Goal: Task Accomplishment & Management: Manage account settings

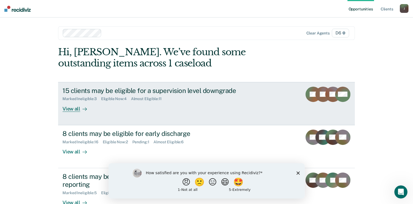
click at [208, 92] on div "15 clients may be eligible for a supervision level downgrade" at bounding box center [158, 91] width 192 height 8
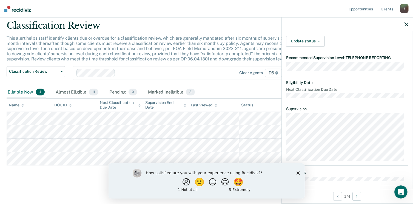
scroll to position [20, 0]
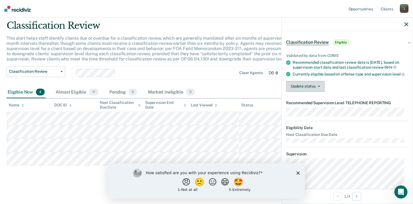
click at [321, 92] on button "Update status" at bounding box center [305, 86] width 39 height 11
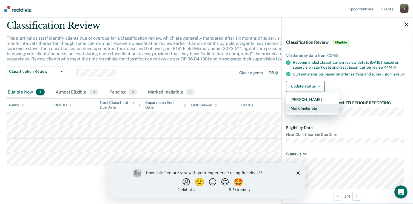
click at [310, 113] on button "Mark Ineligible" at bounding box center [312, 108] width 53 height 9
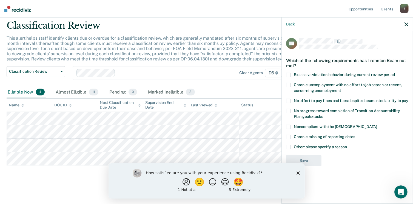
click at [288, 144] on div "Chronic missing of reporting dates" at bounding box center [347, 140] width 122 height 10
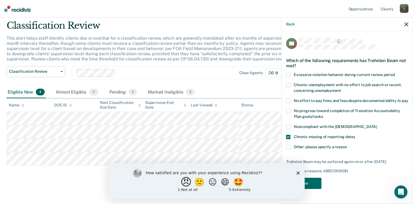
click at [180, 184] on button "😠" at bounding box center [186, 182] width 13 height 11
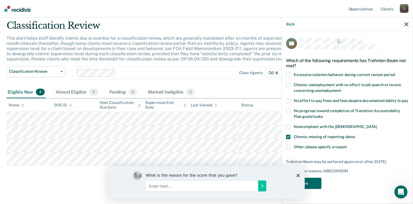
click at [158, 187] on input "Enter text..." at bounding box center [202, 186] width 112 height 11
type input "This program does not help me at all. Just takes time away from the work I need…"
click at [263, 186] on icon "Submit your response" at bounding box center [262, 186] width 4 height 4
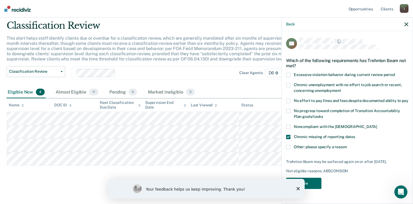
click at [298, 189] on polygon "Close survey" at bounding box center [297, 188] width 3 height 3
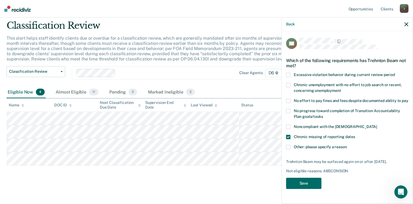
click at [287, 148] on span at bounding box center [288, 147] width 4 height 4
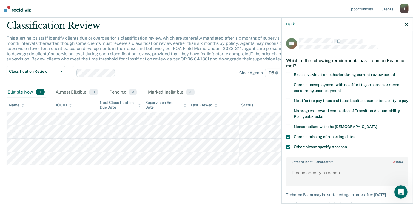
click at [287, 140] on span at bounding box center [288, 137] width 4 height 4
click at [306, 179] on textarea "Enter at least 3 characters 0 / 1600" at bounding box center [347, 176] width 121 height 20
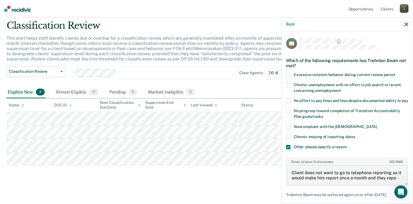
scroll to position [1, 0]
click at [333, 182] on textarea "Client does not want to go to telephone reporting as it would make him report o…" at bounding box center [347, 176] width 121 height 20
drag, startPoint x: 290, startPoint y: 177, endPoint x: 364, endPoint y: 186, distance: 74.2
click at [364, 186] on textarea "Client does not want to go to telephone reporting as it would make them report …" at bounding box center [347, 176] width 121 height 20
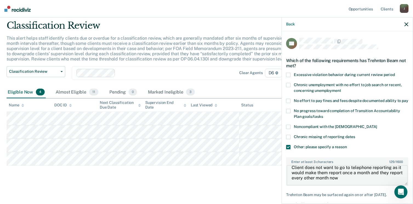
type textarea "Client does not want to go to telephone reporting as it would make them report …"
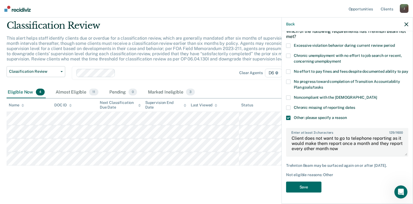
scroll to position [38, 0]
click at [310, 188] on button "Save" at bounding box center [303, 187] width 35 height 11
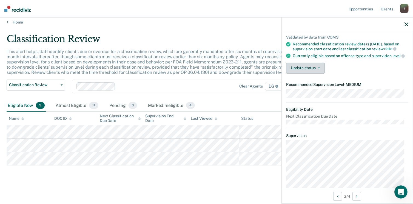
click at [319, 74] on button "Update status" at bounding box center [305, 68] width 39 height 11
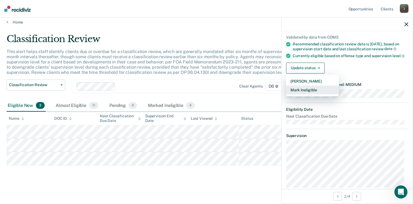
click at [308, 95] on button "Mark Ineligible" at bounding box center [312, 90] width 53 height 9
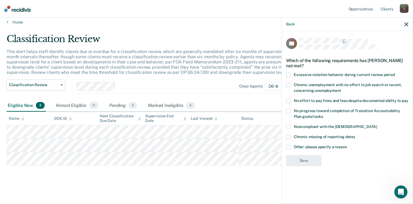
click at [289, 147] on span at bounding box center [288, 147] width 4 height 4
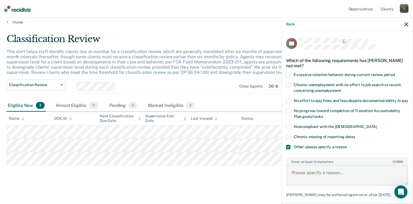
click at [307, 175] on textarea "Enter at least 3 characters 0 / 1600" at bounding box center [347, 176] width 121 height 20
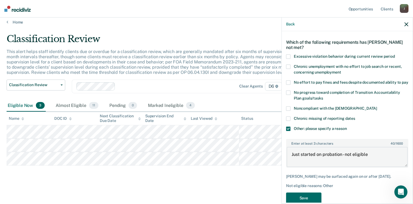
scroll to position [38, 0]
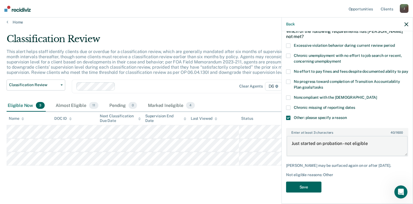
type textarea "Just started on probation - not eligible"
click at [314, 189] on button "Save" at bounding box center [303, 187] width 35 height 11
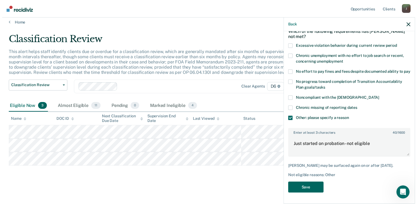
scroll to position [0, 0]
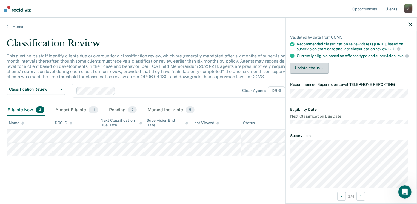
click at [311, 74] on button "Update status" at bounding box center [309, 68] width 39 height 11
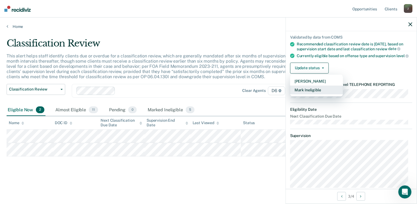
click at [317, 95] on button "Mark Ineligible" at bounding box center [316, 90] width 53 height 9
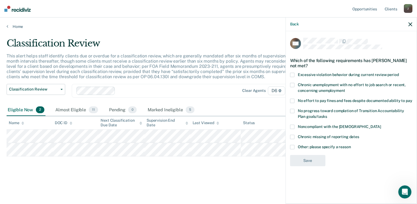
click at [291, 146] on span at bounding box center [292, 147] width 4 height 4
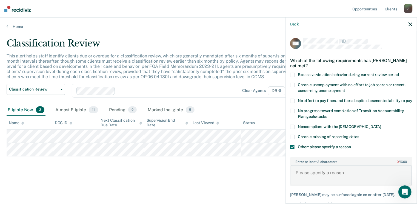
click at [308, 175] on textarea "Enter at least 3 characters 0 / 1600" at bounding box center [351, 176] width 121 height 20
paste textarea "Client does not want to go to telephone reporting as it would make them report …"
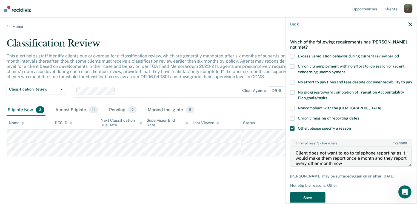
scroll to position [38, 0]
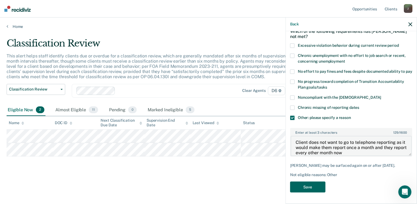
type textarea "Client does not want to go to telephone reporting as it would make them report …"
click at [314, 188] on button "Save" at bounding box center [307, 187] width 35 height 11
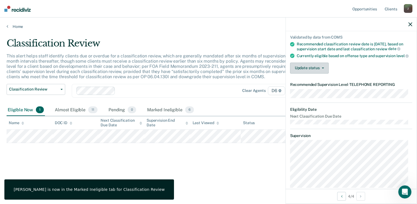
click at [323, 74] on button "Update status" at bounding box center [309, 68] width 39 height 11
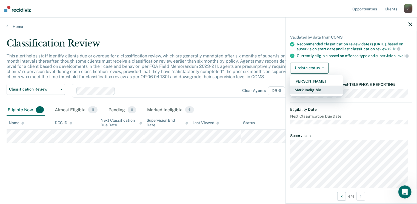
click at [314, 95] on button "Mark Ineligible" at bounding box center [316, 90] width 53 height 9
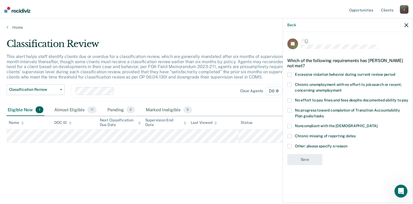
scroll to position [0, 0]
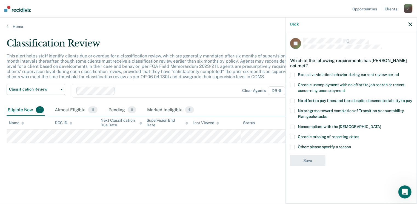
click at [294, 127] on span at bounding box center [292, 127] width 4 height 4
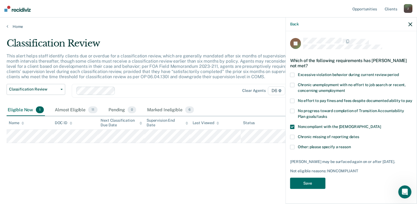
click at [292, 127] on span at bounding box center [292, 127] width 4 height 4
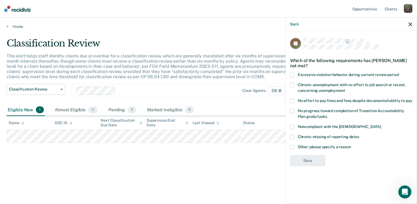
click at [294, 138] on span at bounding box center [292, 137] width 4 height 4
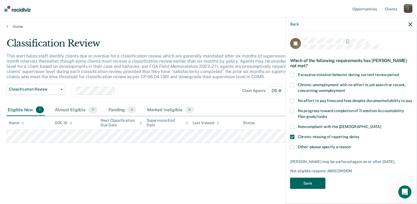
click at [309, 186] on button "Save" at bounding box center [307, 183] width 35 height 11
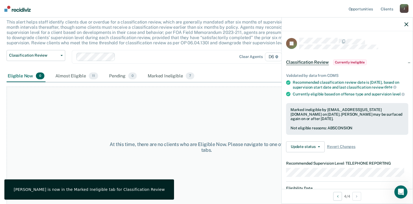
scroll to position [37, 0]
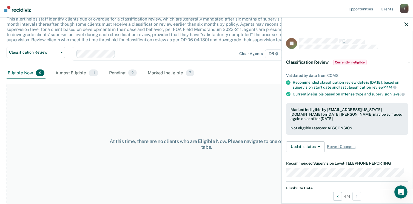
click at [407, 24] on icon "button" at bounding box center [407, 24] width 4 height 4
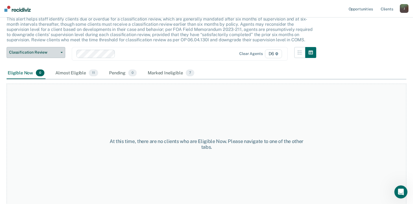
click at [61, 52] on icon "button" at bounding box center [62, 52] width 2 height 1
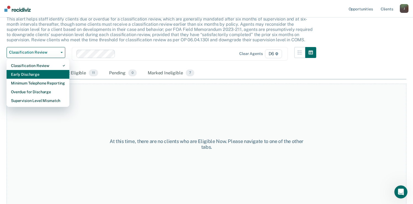
click at [42, 72] on div "Early Discharge" at bounding box center [38, 74] width 54 height 9
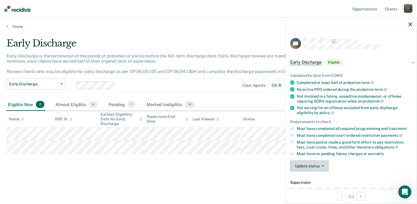
click at [321, 164] on button "Update status" at bounding box center [309, 166] width 39 height 11
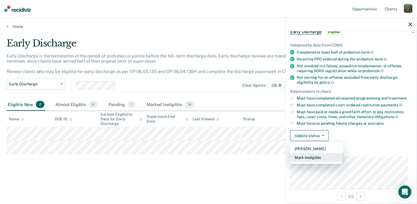
scroll to position [82, 0]
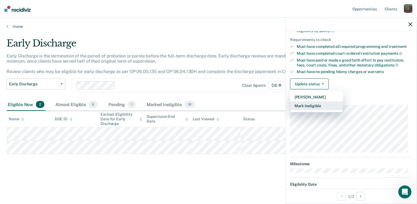
click at [318, 105] on button "Mark Ineligible" at bounding box center [316, 106] width 53 height 9
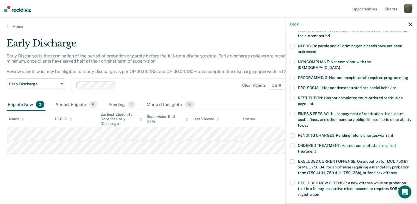
drag, startPoint x: 292, startPoint y: 108, endPoint x: 291, endPoint y: 111, distance: 3.5
click at [292, 112] on span at bounding box center [292, 114] width 4 height 4
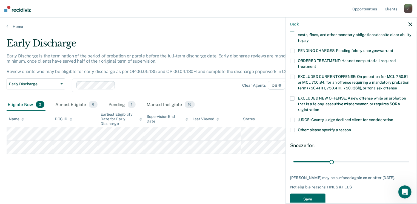
scroll to position [173, 0]
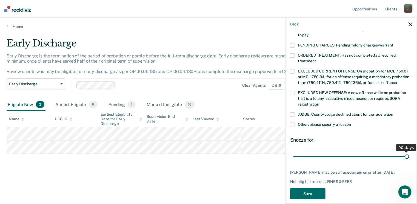
drag, startPoint x: 332, startPoint y: 149, endPoint x: 408, endPoint y: 148, distance: 75.7
type input "90"
click at [408, 152] on input "range" at bounding box center [352, 157] width 116 height 10
drag, startPoint x: 297, startPoint y: 189, endPoint x: 295, endPoint y: 187, distance: 3.3
click at [297, 189] on button "Save" at bounding box center [307, 194] width 35 height 11
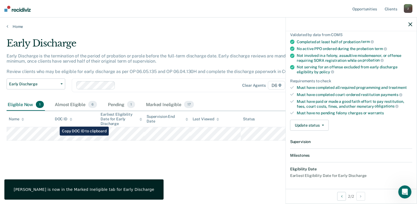
scroll to position [101, 0]
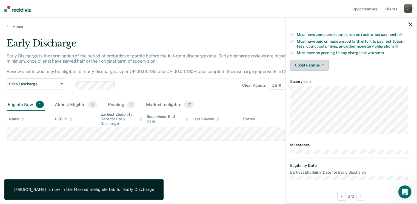
click at [322, 65] on icon "button" at bounding box center [323, 65] width 2 height 1
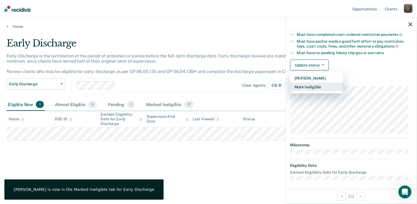
click at [316, 87] on button "Mark Ineligible" at bounding box center [316, 87] width 53 height 9
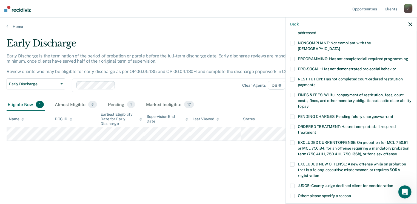
click at [291, 93] on span at bounding box center [292, 95] width 4 height 4
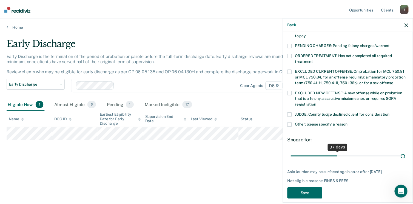
scroll to position [177, 0]
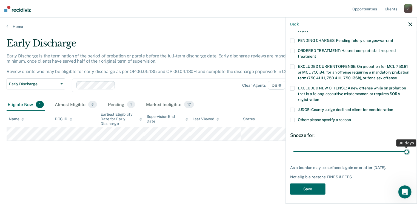
drag, startPoint x: 329, startPoint y: 144, endPoint x: 400, endPoint y: 146, distance: 70.7
type input "90"
click at [409, 147] on input "range" at bounding box center [352, 152] width 116 height 10
drag, startPoint x: 319, startPoint y: 190, endPoint x: 314, endPoint y: 188, distance: 6.1
click at [319, 189] on button "Save" at bounding box center [307, 189] width 35 height 11
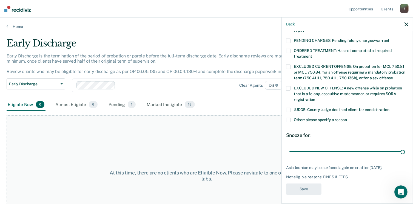
scroll to position [142, 0]
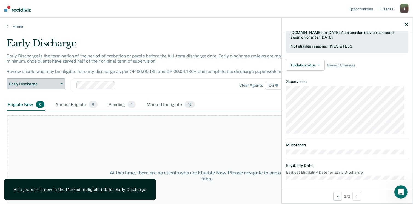
click at [61, 82] on button "Early Discharge" at bounding box center [36, 84] width 59 height 11
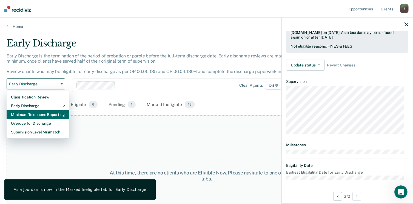
click at [36, 115] on div "Minimum Telephone Reporting" at bounding box center [38, 114] width 54 height 9
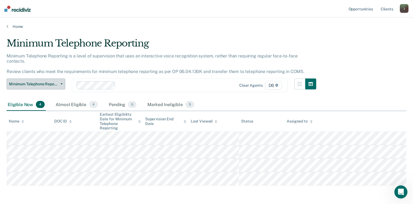
click at [61, 79] on button "Minimum Telephone Reporting" at bounding box center [36, 84] width 59 height 11
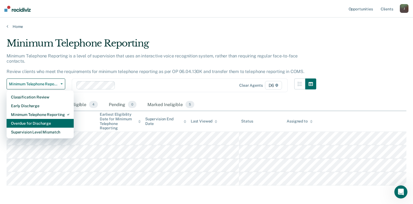
click at [41, 119] on div "Overdue for Discharge" at bounding box center [40, 123] width 58 height 9
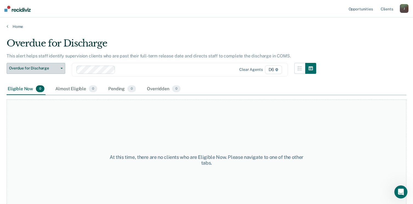
click at [62, 67] on button "Overdue for Discharge" at bounding box center [36, 68] width 59 height 11
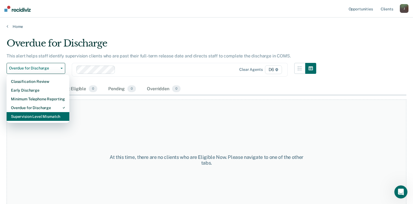
click at [44, 116] on div "Supervision Level Mismatch" at bounding box center [38, 116] width 54 height 9
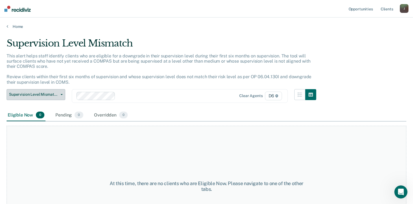
click at [60, 93] on button "Supervision Level Mismatch" at bounding box center [36, 94] width 59 height 11
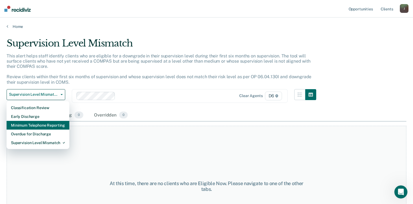
click at [45, 125] on div "Minimum Telephone Reporting" at bounding box center [38, 125] width 54 height 9
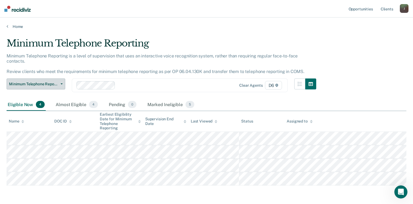
scroll to position [15, 0]
